Goal: Information Seeking & Learning: Learn about a topic

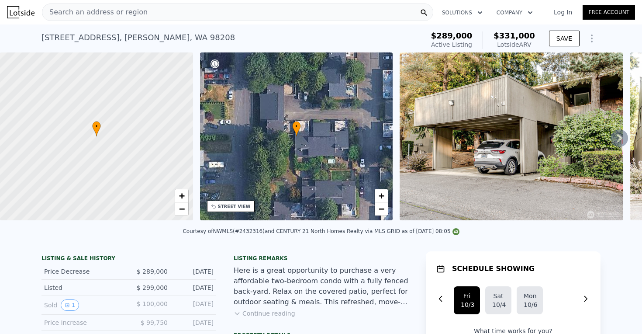
click at [106, 17] on span "Search an address or region" at bounding box center [94, 12] width 105 height 10
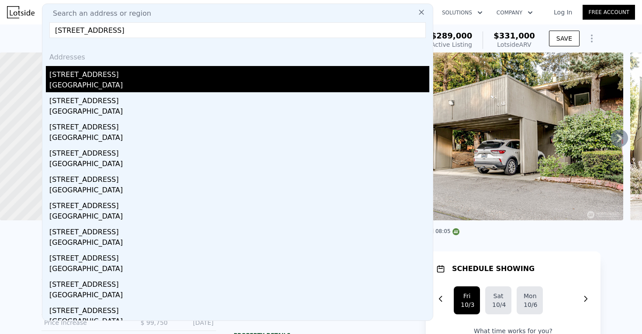
type input "1236 S 313th St, Federal Way, WA 98003"
click at [135, 84] on div "Federal Way, WA 98003" at bounding box center [239, 86] width 380 height 12
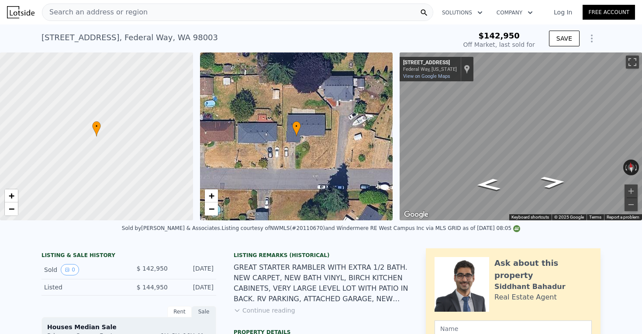
click at [273, 14] on div "Search an address or region" at bounding box center [237, 11] width 391 height 17
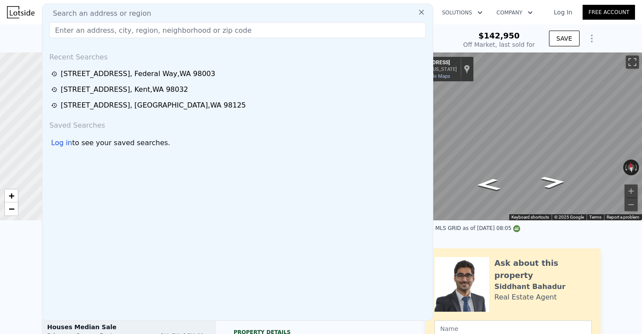
type input "5619 404th Ave SE, Snoqualmie, WA 98065"
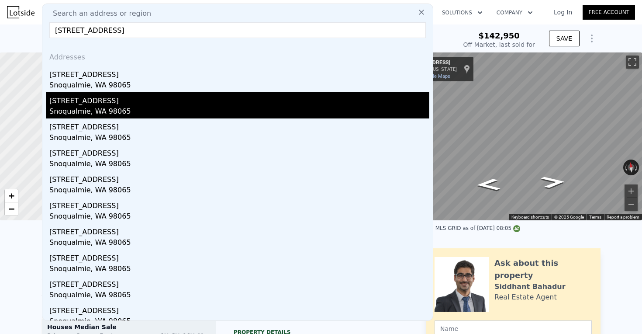
type input "$ 567,000"
type input "$ 371,289"
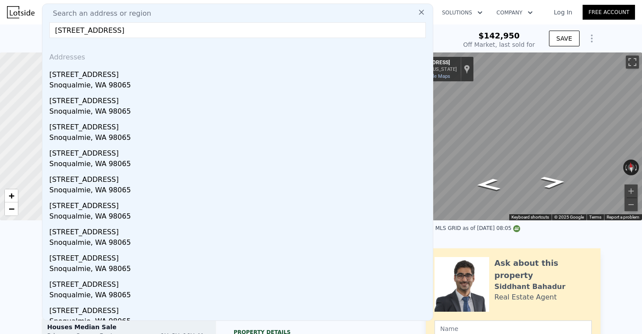
drag, startPoint x: 245, startPoint y: 31, endPoint x: -3, endPoint y: 34, distance: 248.6
click at [0, 34] on html "Search an address or region Search an address or region 5619 404th Ave SE, Snoq…" at bounding box center [321, 167] width 642 height 334
drag, startPoint x: 47, startPoint y: 36, endPoint x: 55, endPoint y: 28, distance: 11.4
click at [56, 28] on input "5619 404th Ave SE, Snoqualmie, WA 98065" at bounding box center [237, 30] width 377 height 16
paste input "14566 167th Pl SE, Renton, WA 98059"
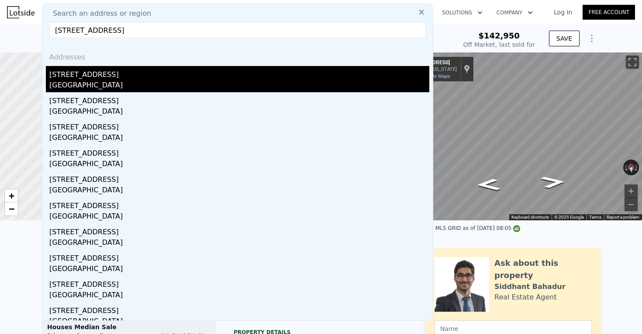
type input "14566 167th Pl SE, Renton, WA 98059"
click at [98, 78] on div "14566 167th Pl SE" at bounding box center [239, 73] width 380 height 14
